Goal: Information Seeking & Learning: Learn about a topic

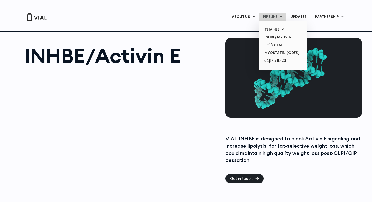
click at [271, 16] on link "PIPELINE" at bounding box center [272, 17] width 27 height 9
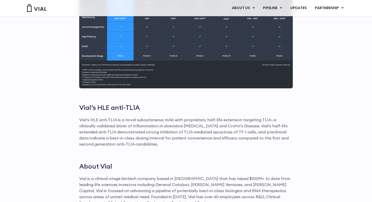
scroll to position [650, 0]
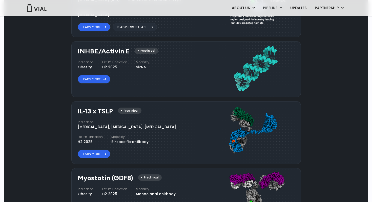
scroll to position [483, 0]
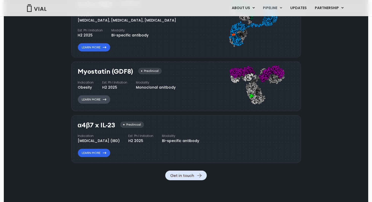
click at [92, 98] on link "Learn More" at bounding box center [94, 99] width 33 height 9
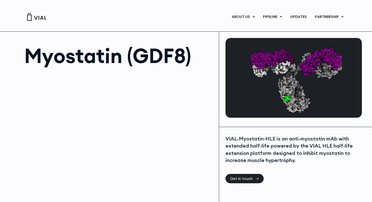
scroll to position [94, 0]
